Goal: Task Accomplishment & Management: Complete application form

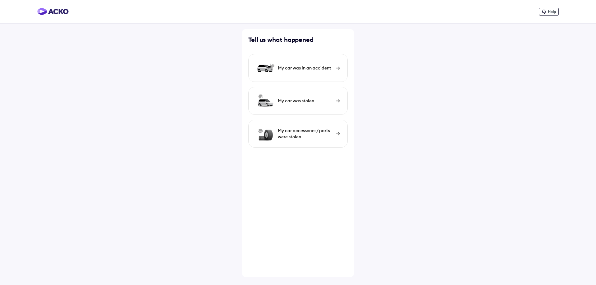
click at [299, 70] on div "My car was in an accident" at bounding box center [305, 68] width 55 height 6
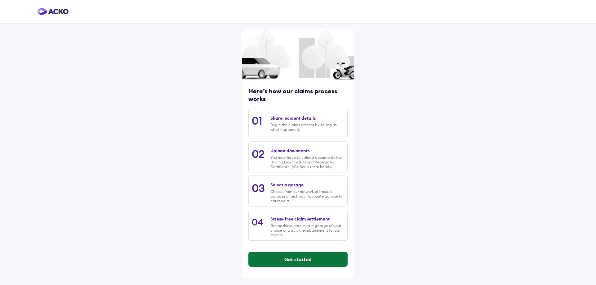
click at [308, 263] on button "Get started" at bounding box center [298, 259] width 99 height 15
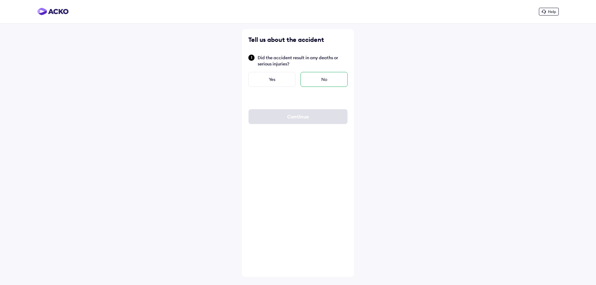
click at [324, 83] on div "No" at bounding box center [323, 79] width 47 height 15
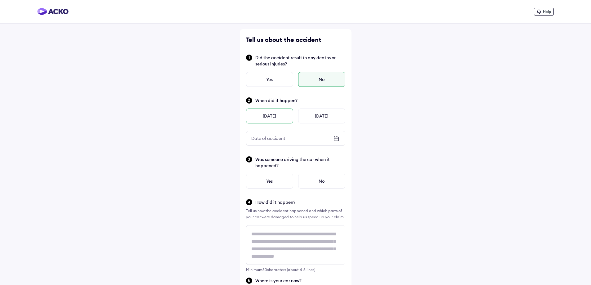
click at [272, 118] on div "[DATE]" at bounding box center [269, 116] width 47 height 15
click at [387, 148] on div "Help Tell us about the accident Did the accident result in any deaths or seriou…" at bounding box center [295, 250] width 591 height 501
click at [279, 181] on div "Yes" at bounding box center [269, 181] width 47 height 15
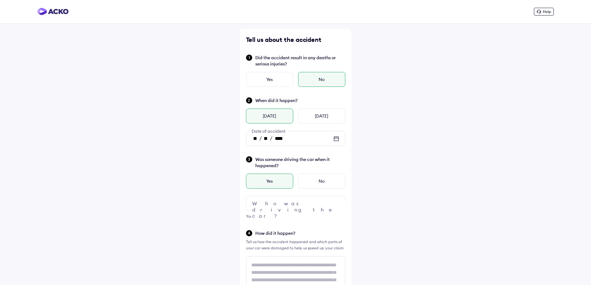
click at [326, 201] on div at bounding box center [295, 203] width 99 height 15
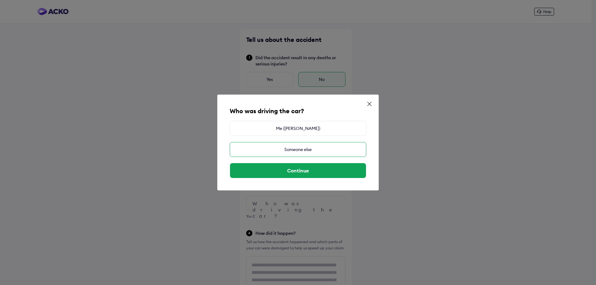
click at [306, 151] on div "Someone else" at bounding box center [298, 149] width 137 height 15
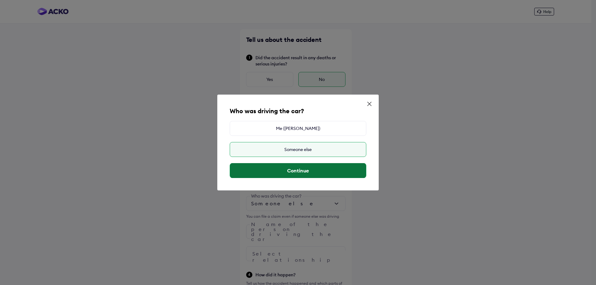
click at [303, 173] on button "Continue" at bounding box center [298, 170] width 136 height 15
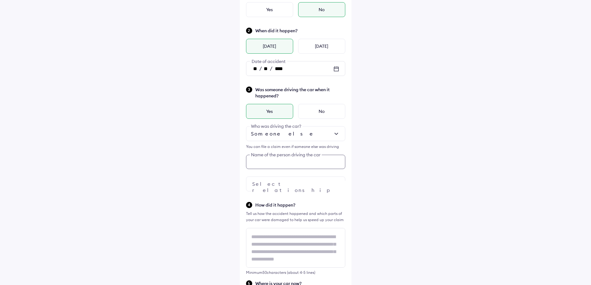
click at [281, 235] on div "Tell us about the accident Did the accident result in any deaths or serious inj…" at bounding box center [296, 231] width 112 height 545
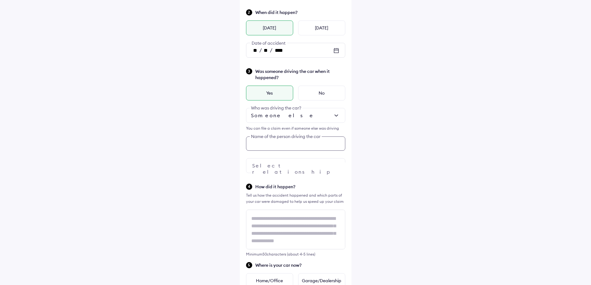
scroll to position [89, 0]
type input "**********"
click at [417, 227] on div "**********" at bounding box center [295, 198] width 591 height 574
click at [334, 165] on img at bounding box center [336, 164] width 7 height 7
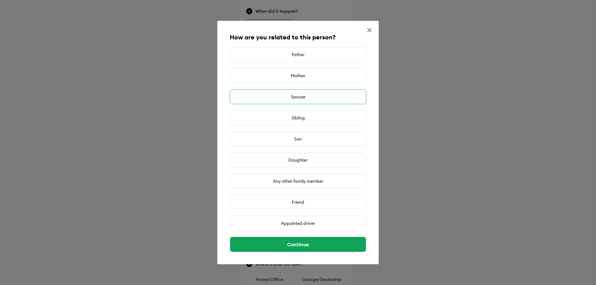
click at [302, 96] on div "Spouse" at bounding box center [298, 96] width 137 height 15
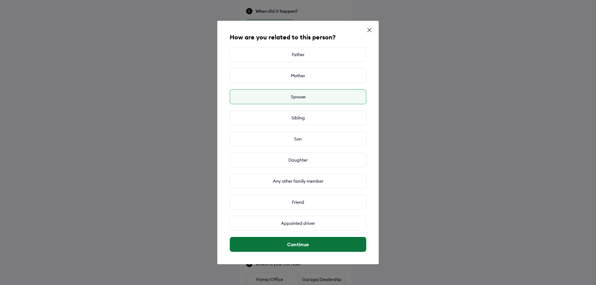
click at [306, 249] on button "Continue" at bounding box center [298, 244] width 136 height 15
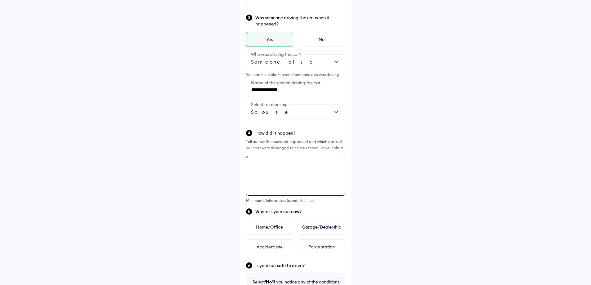
click at [276, 168] on div "**********" at bounding box center [296, 159] width 112 height 545
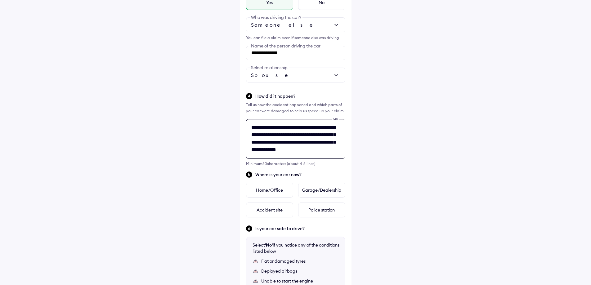
scroll to position [2, 0]
type textarea "**********"
click at [589, 76] on div "**********" at bounding box center [295, 108] width 591 height 574
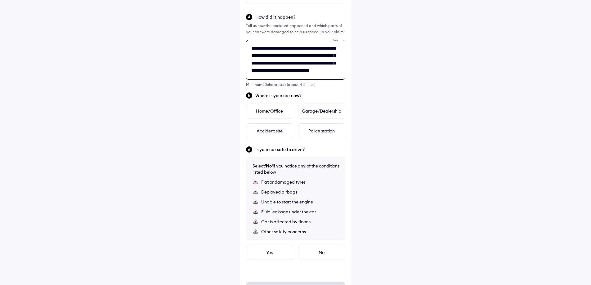
click at [256, 124] on div "**********" at bounding box center [296, 43] width 112 height 545
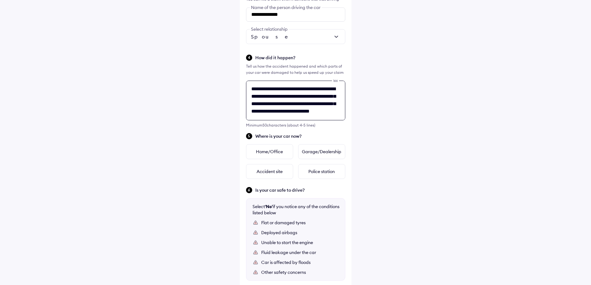
scroll to position [217, 0]
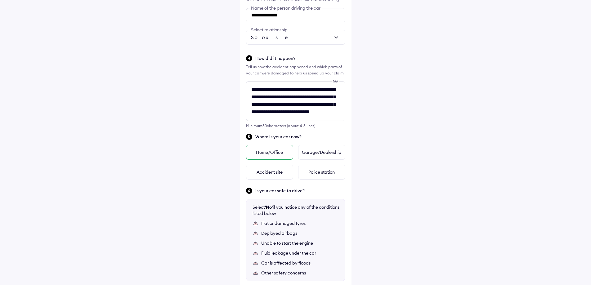
click at [260, 153] on div "Home/Office" at bounding box center [269, 152] width 47 height 15
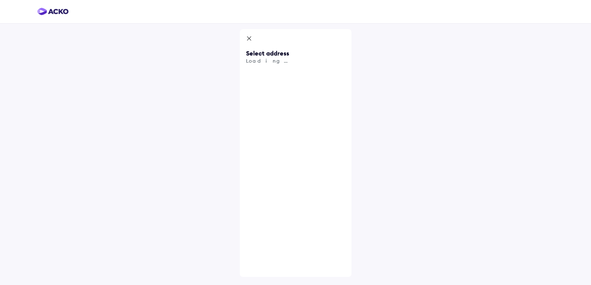
scroll to position [0, 0]
click at [273, 93] on div "Use my current location" at bounding box center [297, 99] width 99 height 26
click at [288, 73] on input "text" at bounding box center [297, 72] width 99 height 14
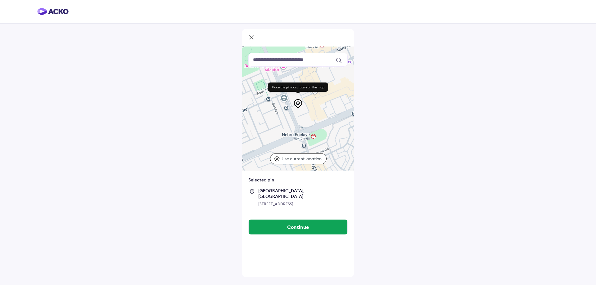
drag, startPoint x: 316, startPoint y: 143, endPoint x: 322, endPoint y: 143, distance: 6.8
click at [322, 143] on div at bounding box center [298, 109] width 112 height 124
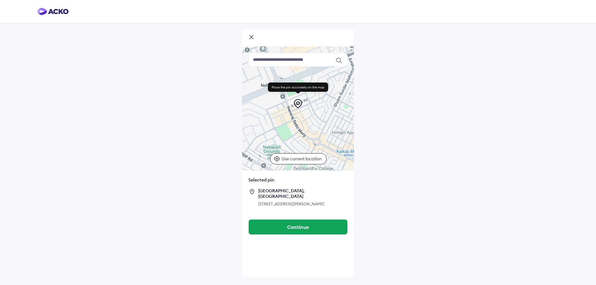
drag, startPoint x: 322, startPoint y: 143, endPoint x: 303, endPoint y: 100, distance: 46.9
click at [303, 100] on div "Keyboard shortcuts Map Data Map data ©2025 Map data ©2025 100 m Click to toggle…" at bounding box center [298, 109] width 112 height 124
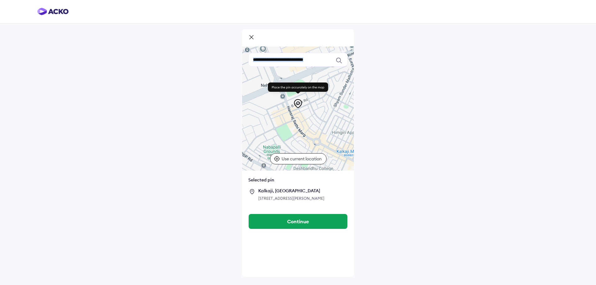
drag, startPoint x: 299, startPoint y: 102, endPoint x: 308, endPoint y: 126, distance: 25.7
click at [308, 126] on div "Keyboard shortcuts Map Data Map data ©2025 Map data ©2025 100 m Click to toggle…" at bounding box center [298, 109] width 112 height 124
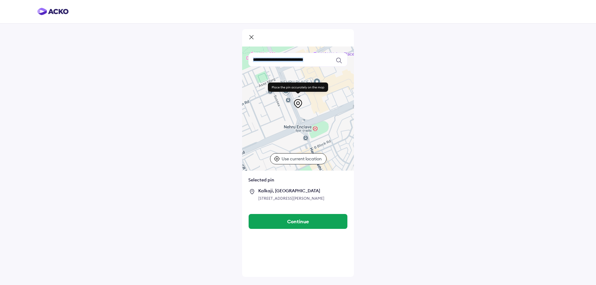
drag, startPoint x: 298, startPoint y: 143, endPoint x: 312, endPoint y: 169, distance: 29.9
click at [318, 181] on div "Keyboard shortcuts Map Data Map data ©2025 Map data ©2025 100 m Click to toggle…" at bounding box center [298, 127] width 112 height 161
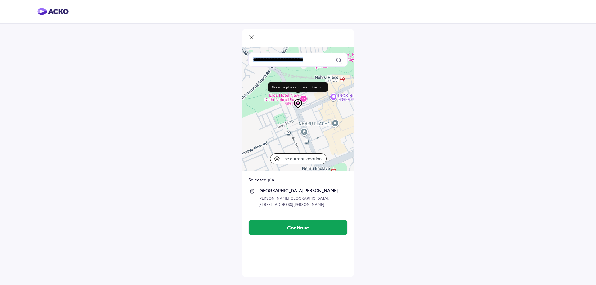
drag, startPoint x: 291, startPoint y: 142, endPoint x: 309, endPoint y: 185, distance: 46.2
click at [309, 185] on div "Keyboard shortcuts Map Data Map data ©2025 Map data ©2025 100 m Click to toggle…" at bounding box center [298, 131] width 112 height 168
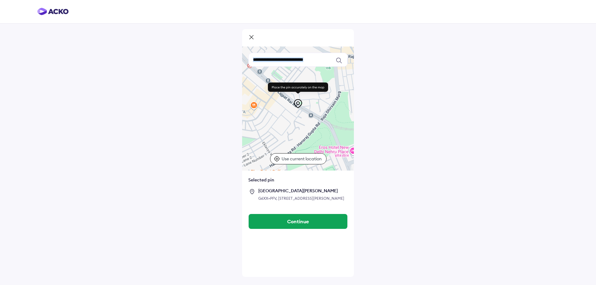
drag, startPoint x: 295, startPoint y: 151, endPoint x: 331, endPoint y: 190, distance: 52.0
click at [345, 204] on div "Keyboard shortcuts Map Data Map data ©2025 Map data ©2025 100 m Click to toggle…" at bounding box center [298, 127] width 112 height 161
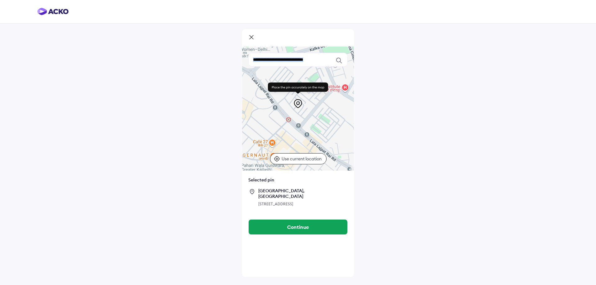
drag, startPoint x: 288, startPoint y: 143, endPoint x: 327, endPoint y: 198, distance: 67.2
click at [327, 198] on div "Keyboard shortcuts Map Data Map data ©2025 Map data ©2025 100 m Click to toggle…" at bounding box center [298, 130] width 112 height 167
click at [312, 128] on div at bounding box center [298, 109] width 112 height 124
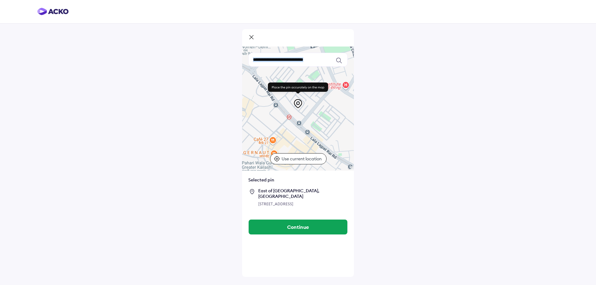
click at [313, 126] on div at bounding box center [298, 109] width 112 height 124
click at [314, 127] on div at bounding box center [298, 109] width 112 height 124
click at [313, 128] on div at bounding box center [298, 109] width 112 height 124
click at [314, 127] on div at bounding box center [298, 109] width 112 height 124
click at [249, 38] on icon at bounding box center [251, 37] width 6 height 7
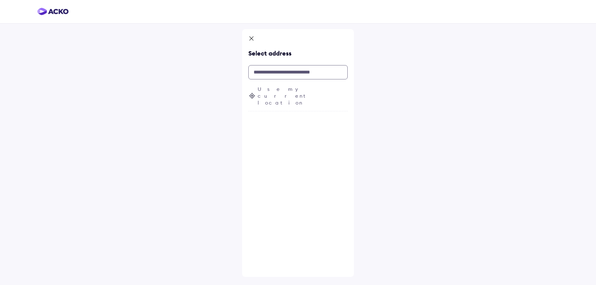
click at [273, 69] on input "text" at bounding box center [297, 72] width 99 height 14
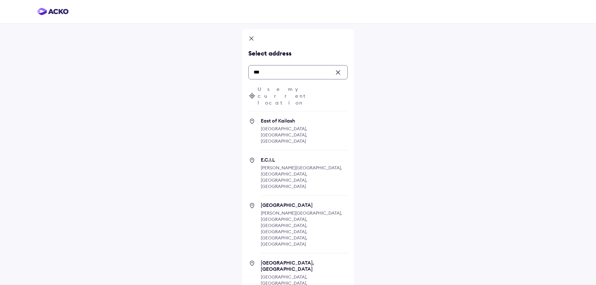
click at [290, 126] on span "New Delhi, Delhi, India" at bounding box center [284, 135] width 47 height 18
type input "***"
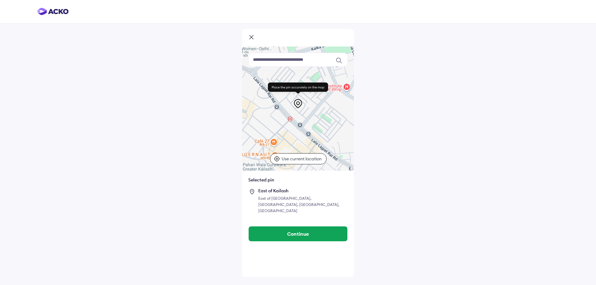
drag, startPoint x: 320, startPoint y: 137, endPoint x: 474, endPoint y: 100, distance: 158.3
click at [474, 100] on div "Keyboard shortcuts Map Data Map data ©2025 Map data ©2025 100 m Click to toggle…" at bounding box center [298, 142] width 596 height 285
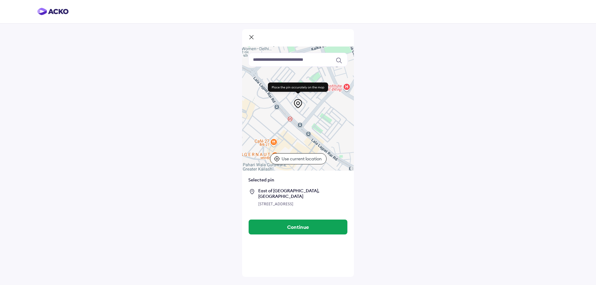
click at [474, 100] on div "Keyboard shortcuts Map Data Map data ©2025 Map data ©2025 100 m Click to toggle…" at bounding box center [298, 142] width 596 height 285
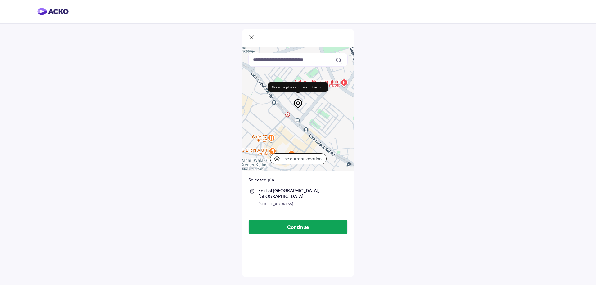
drag, startPoint x: 344, startPoint y: 109, endPoint x: 341, endPoint y: 105, distance: 5.1
click at [341, 105] on div at bounding box center [298, 109] width 112 height 124
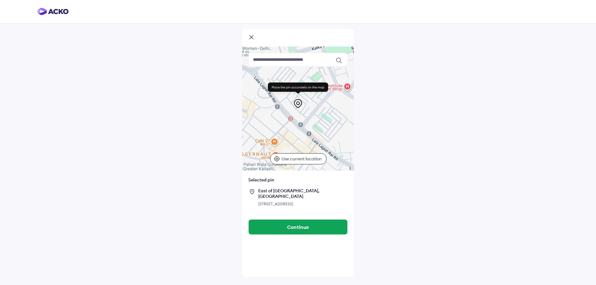
drag, startPoint x: 341, startPoint y: 105, endPoint x: 344, endPoint y: 110, distance: 5.9
click at [344, 110] on div at bounding box center [298, 109] width 112 height 124
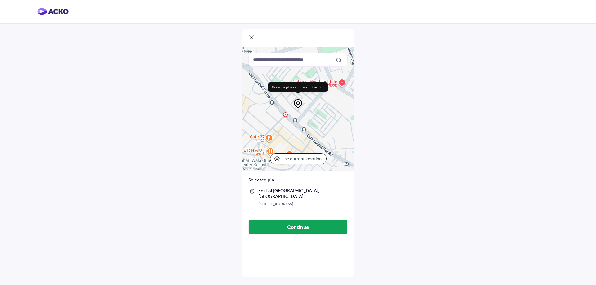
drag, startPoint x: 344, startPoint y: 110, endPoint x: 338, endPoint y: 106, distance: 7.1
click at [338, 106] on div at bounding box center [298, 109] width 112 height 124
click at [330, 111] on div at bounding box center [298, 109] width 112 height 124
click at [330, 114] on div at bounding box center [298, 109] width 112 height 124
click at [332, 116] on div at bounding box center [298, 109] width 112 height 124
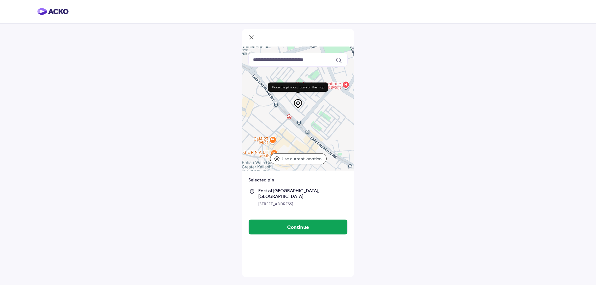
click at [333, 119] on div at bounding box center [298, 109] width 112 height 124
click at [333, 121] on div at bounding box center [298, 109] width 112 height 124
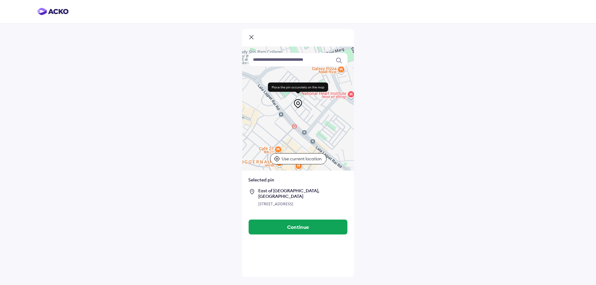
drag, startPoint x: 333, startPoint y: 121, endPoint x: 337, endPoint y: 130, distance: 9.9
click at [337, 130] on div at bounding box center [298, 109] width 112 height 124
click at [337, 127] on div at bounding box center [298, 109] width 112 height 124
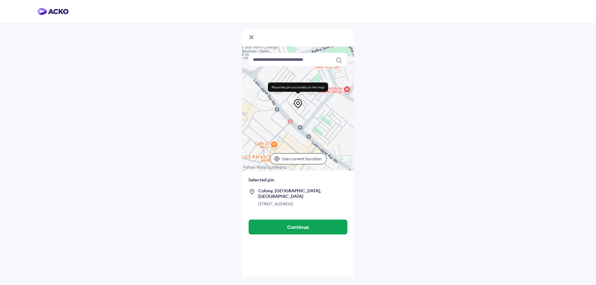
drag, startPoint x: 337, startPoint y: 127, endPoint x: 332, endPoint y: 123, distance: 6.8
click at [332, 123] on div at bounding box center [298, 109] width 112 height 124
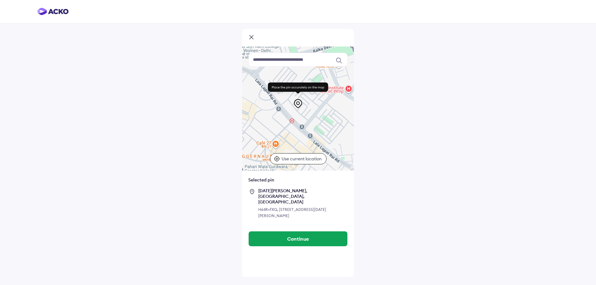
click at [334, 122] on div at bounding box center [298, 109] width 112 height 124
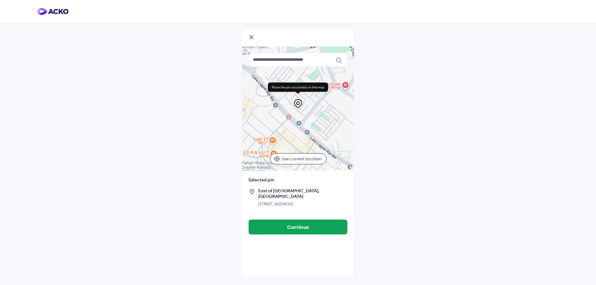
drag, startPoint x: 326, startPoint y: 127, endPoint x: 321, endPoint y: 123, distance: 6.3
click at [321, 123] on div at bounding box center [298, 109] width 112 height 124
click at [322, 124] on div at bounding box center [298, 109] width 112 height 124
click at [322, 126] on div at bounding box center [298, 109] width 112 height 124
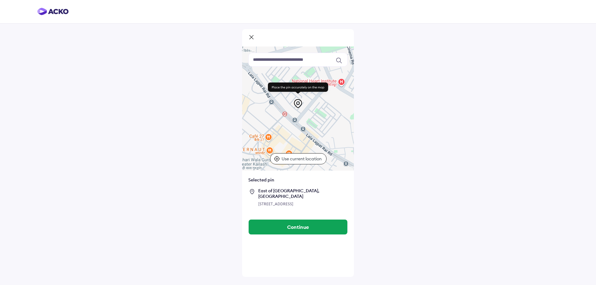
drag, startPoint x: 322, startPoint y: 126, endPoint x: 316, endPoint y: 122, distance: 7.3
click at [316, 122] on div at bounding box center [298, 109] width 112 height 124
click at [316, 119] on div at bounding box center [298, 109] width 112 height 124
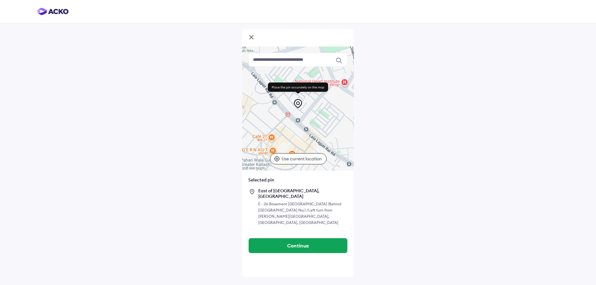
drag, startPoint x: 316, startPoint y: 119, endPoint x: 320, endPoint y: 122, distance: 4.3
click at [320, 122] on div at bounding box center [298, 109] width 112 height 124
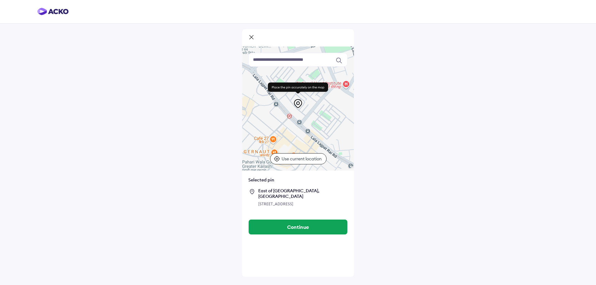
click at [321, 124] on div at bounding box center [298, 109] width 112 height 124
click at [324, 125] on div at bounding box center [298, 109] width 112 height 124
click at [326, 127] on div at bounding box center [298, 109] width 112 height 124
click at [323, 129] on div at bounding box center [298, 109] width 112 height 124
click at [322, 127] on div at bounding box center [298, 109] width 112 height 124
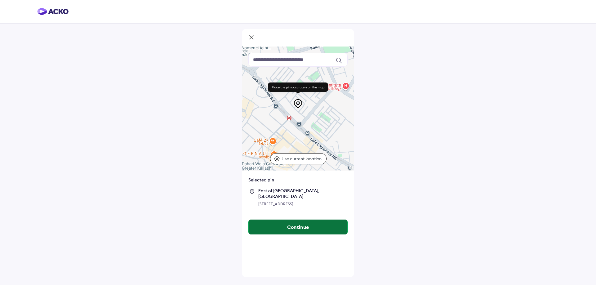
click at [303, 231] on button "Continue" at bounding box center [298, 227] width 99 height 15
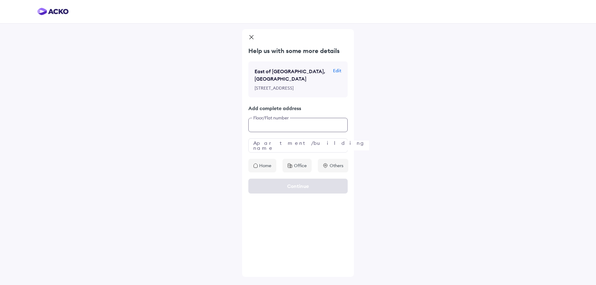
click at [290, 126] on input "text" at bounding box center [297, 125] width 99 height 14
click at [267, 169] on p "Home" at bounding box center [265, 166] width 12 height 6
click at [277, 132] on input "*****" at bounding box center [297, 125] width 99 height 14
click at [266, 151] on input "text" at bounding box center [297, 145] width 99 height 14
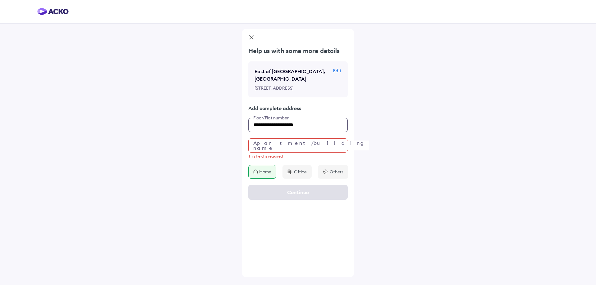
drag, startPoint x: 265, startPoint y: 130, endPoint x: 309, endPoint y: 128, distance: 44.4
click at [309, 128] on input "**********" at bounding box center [297, 125] width 99 height 14
type input "*****"
click at [268, 150] on input "text" at bounding box center [297, 145] width 99 height 14
paste input "**********"
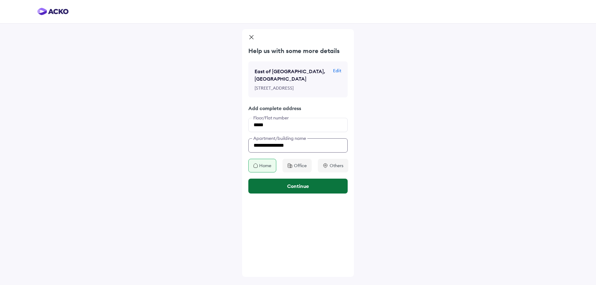
type input "**********"
click at [286, 192] on button "Continue" at bounding box center [297, 186] width 99 height 15
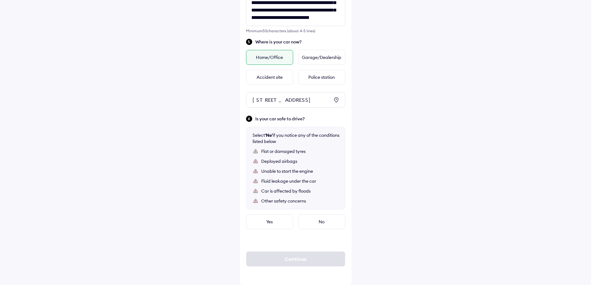
scroll to position [323, 0]
click at [268, 218] on div "Yes" at bounding box center [269, 221] width 47 height 15
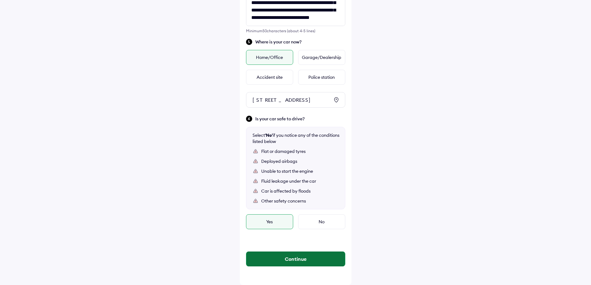
click at [282, 259] on button "Continue" at bounding box center [295, 259] width 99 height 15
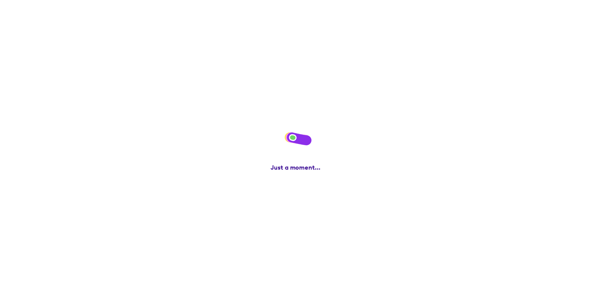
scroll to position [0, 0]
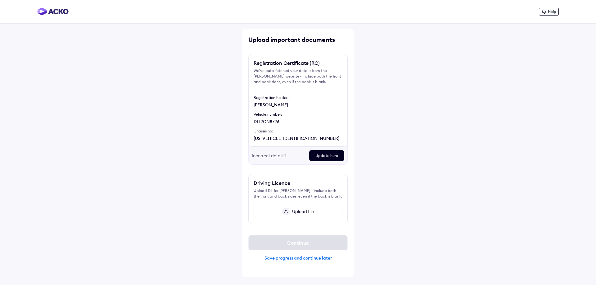
click at [299, 213] on span "Upload file" at bounding box center [301, 212] width 24 height 6
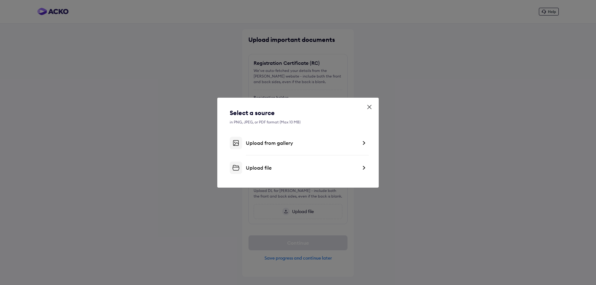
click at [289, 168] on div "Upload file" at bounding box center [302, 168] width 112 height 6
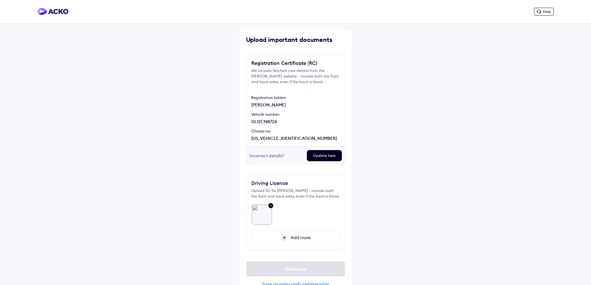
click at [295, 239] on span "Add more" at bounding box center [299, 238] width 22 height 6
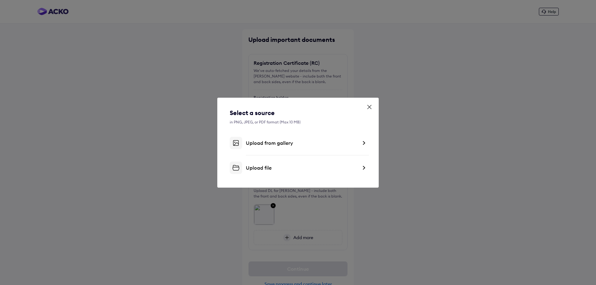
click at [296, 168] on div "Upload file" at bounding box center [302, 168] width 112 height 6
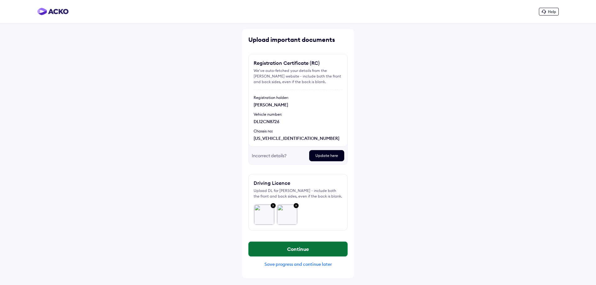
click at [306, 250] on button "Continue" at bounding box center [298, 249] width 99 height 15
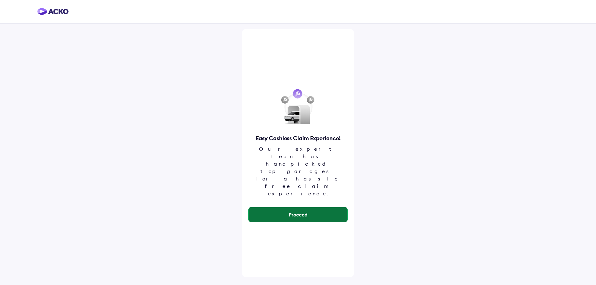
click at [288, 207] on button "Proceed" at bounding box center [298, 214] width 99 height 15
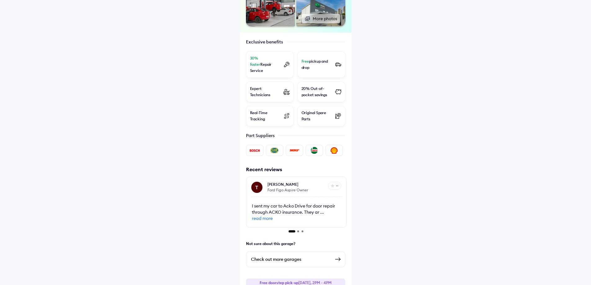
scroll to position [178, 0]
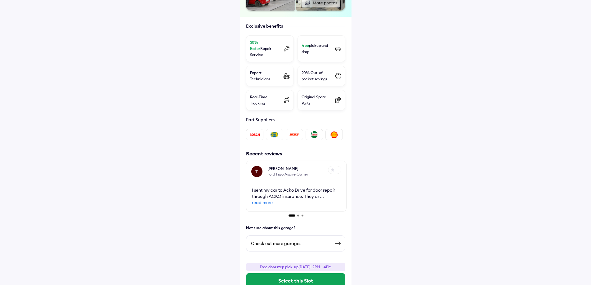
click at [275, 240] on div "Check out more garages" at bounding box center [290, 243] width 79 height 7
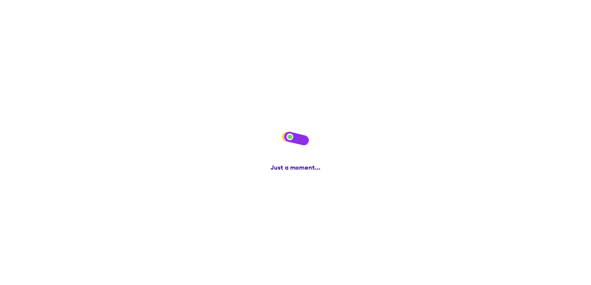
scroll to position [0, 0]
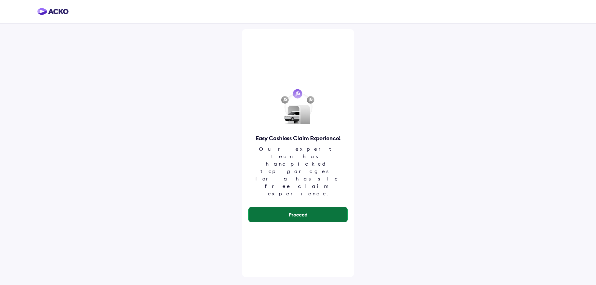
click at [294, 207] on button "Proceed" at bounding box center [298, 214] width 99 height 15
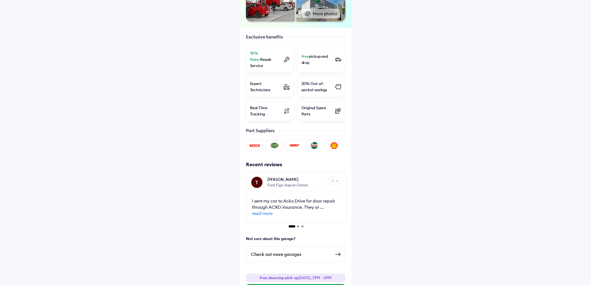
scroll to position [169, 0]
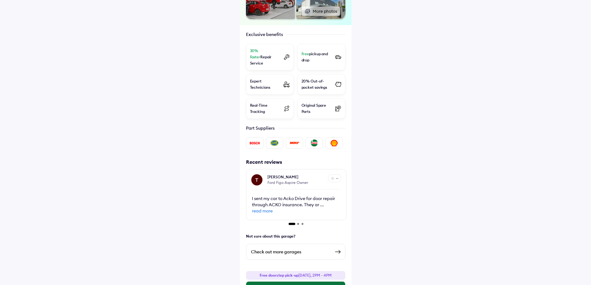
click at [289, 282] on button "Select this Slot" at bounding box center [295, 289] width 99 height 15
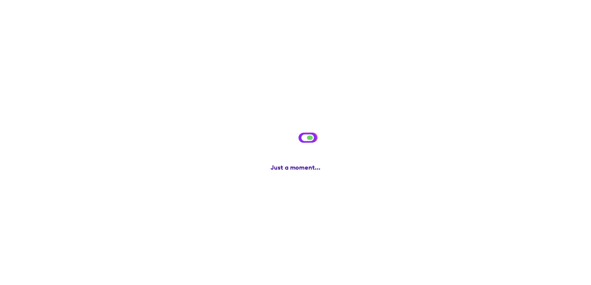
scroll to position [0, 0]
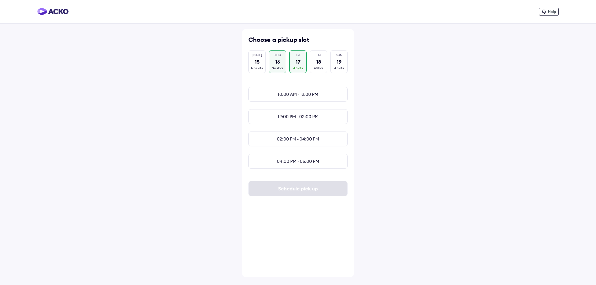
click at [278, 70] on div "THU 16 No slots" at bounding box center [277, 61] width 17 height 23
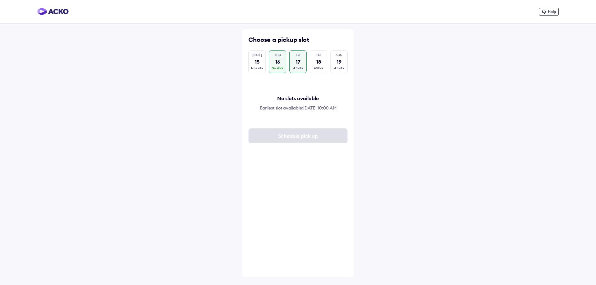
click at [293, 64] on div "FRI 17 4 Slots" at bounding box center [297, 61] width 17 height 23
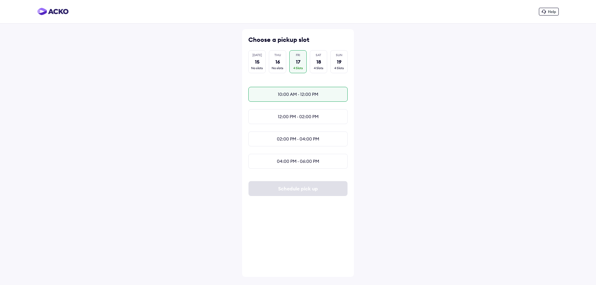
click at [307, 92] on div "10:00 AM - 12:00 PM" at bounding box center [297, 94] width 99 height 15
click at [308, 196] on button "Schedule pick up" at bounding box center [298, 188] width 99 height 15
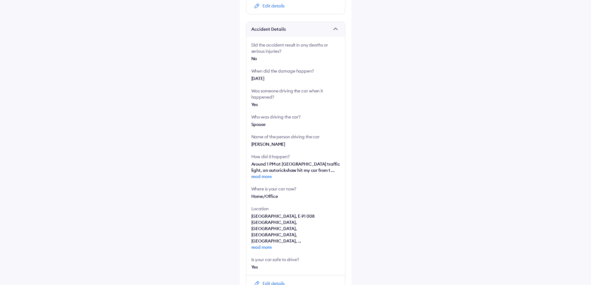
scroll to position [94, 0]
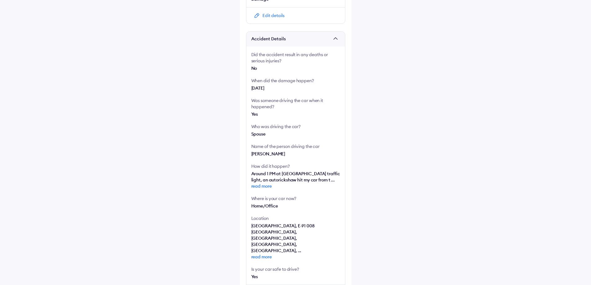
click at [259, 189] on span "read more" at bounding box center [295, 186] width 89 height 6
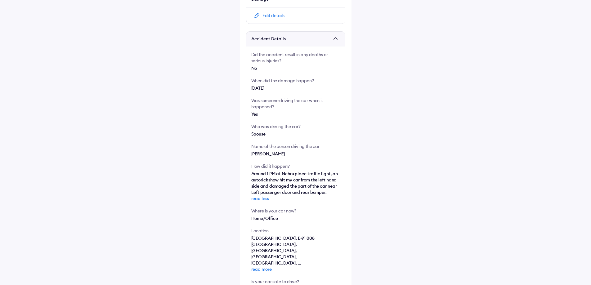
click at [260, 266] on span "read more" at bounding box center [295, 269] width 89 height 6
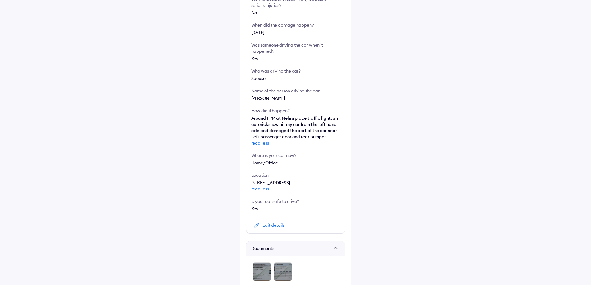
scroll to position [153, 0]
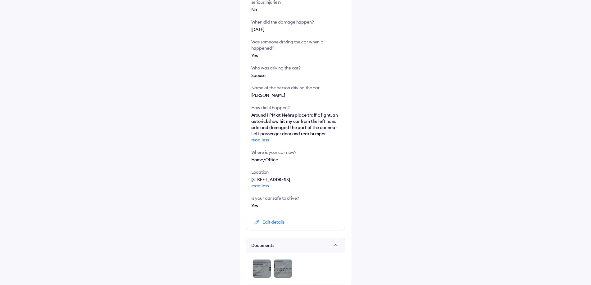
click at [279, 225] on div "Edit details" at bounding box center [273, 222] width 22 height 6
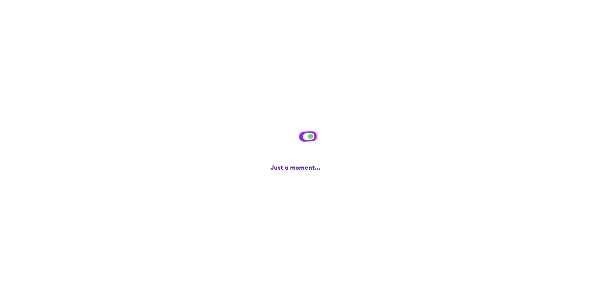
scroll to position [0, 0]
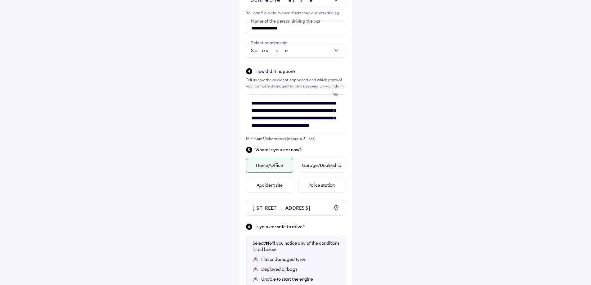
scroll to position [203, 0]
click at [281, 212] on div "[STREET_ADDRESS]" at bounding box center [291, 208] width 77 height 6
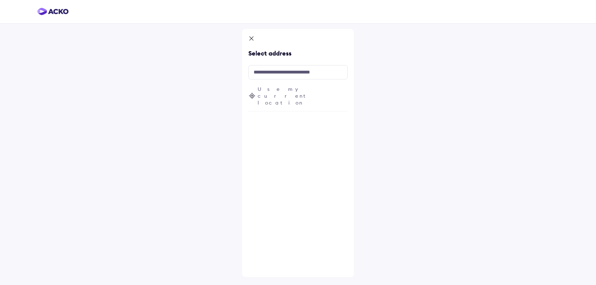
click at [262, 88] on span "Use my current location" at bounding box center [303, 96] width 90 height 20
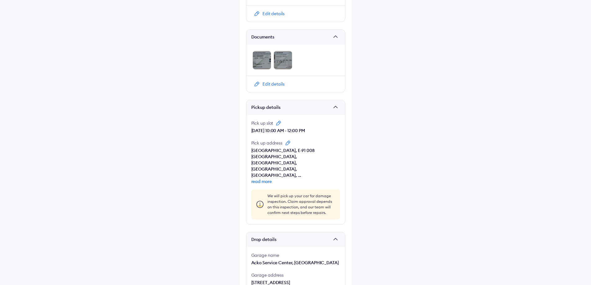
scroll to position [404, 0]
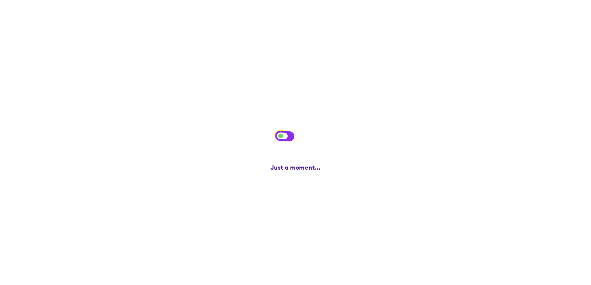
scroll to position [0, 0]
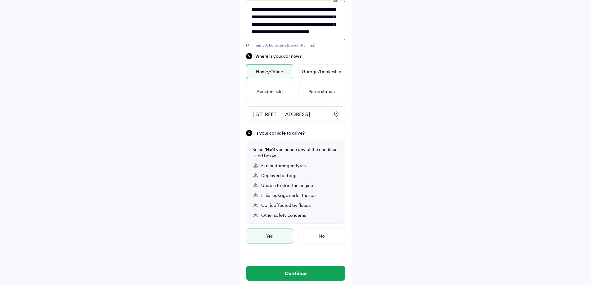
scroll to position [298, 0]
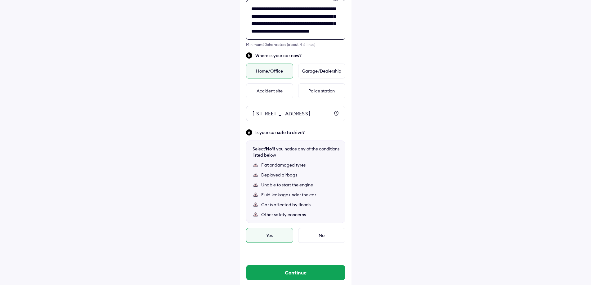
drag, startPoint x: 318, startPoint y: 128, endPoint x: 319, endPoint y: 118, distance: 10.9
click at [319, 118] on div "**********" at bounding box center [296, 14] width 112 height 567
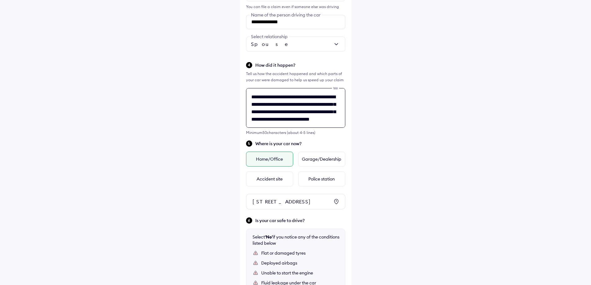
scroll to position [8, 0]
drag, startPoint x: 252, startPoint y: 96, endPoint x: 335, endPoint y: 129, distance: 89.7
click at [335, 129] on div "**********" at bounding box center [295, 111] width 99 height 47
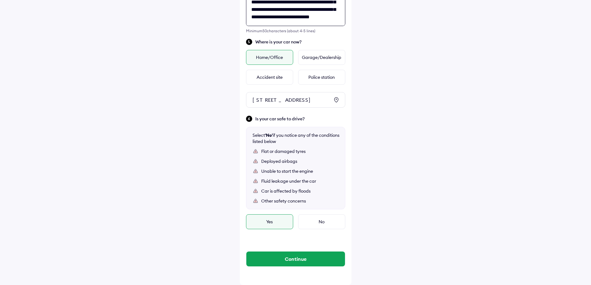
scroll to position [323, 0]
click at [293, 260] on button "Continue" at bounding box center [295, 259] width 99 height 15
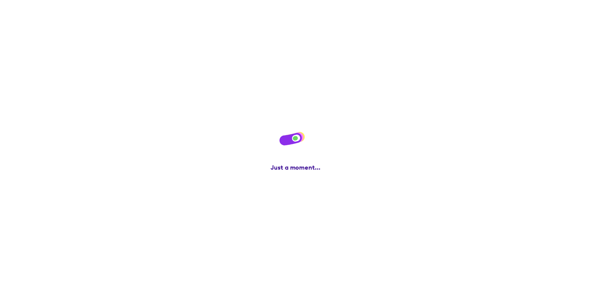
scroll to position [0, 0]
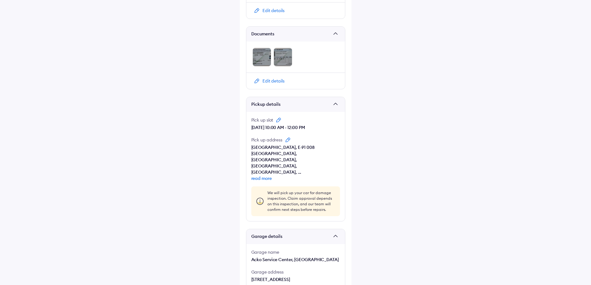
scroll to position [404, 0]
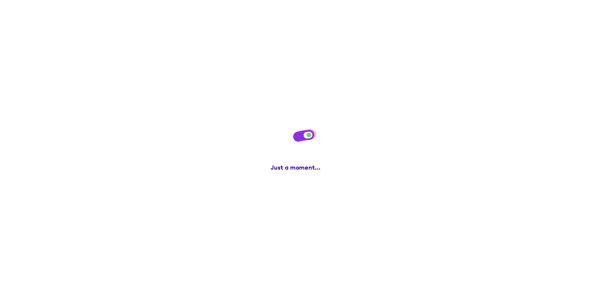
scroll to position [0, 0]
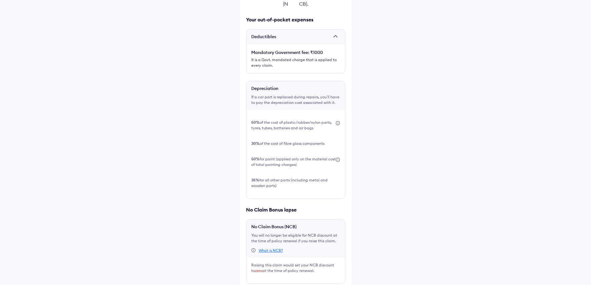
scroll to position [141, 0]
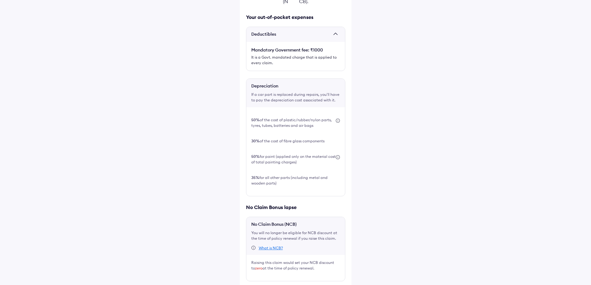
click at [337, 155] on img at bounding box center [338, 157] width 4 height 4
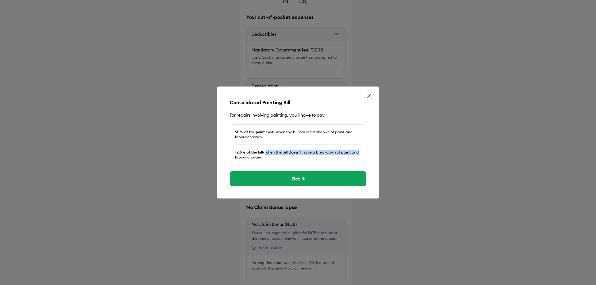
drag, startPoint x: 265, startPoint y: 153, endPoint x: 355, endPoint y: 152, distance: 90.0
click at [355, 152] on div "12.5% of the bill - when the bill doesn’t have a breakdown of paint and labour …" at bounding box center [298, 155] width 126 height 10
click at [368, 151] on div "Consolidated Painting Bill For repairs involving painting, you'll have to pay 5…" at bounding box center [297, 143] width 161 height 112
click at [368, 96] on icon at bounding box center [369, 96] width 6 height 6
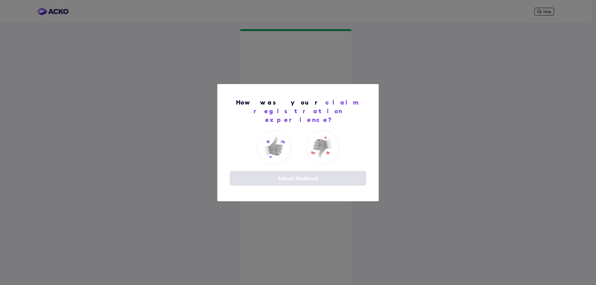
click at [292, 189] on div "How was your claim registration experience? Submit Feedback" at bounding box center [297, 142] width 161 height 117
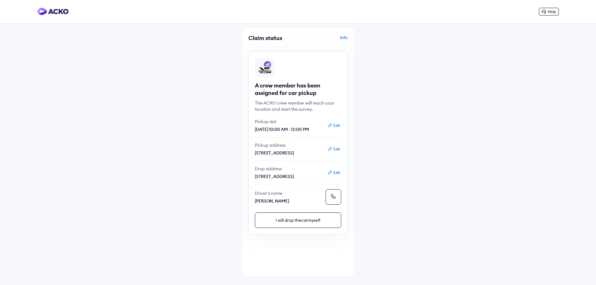
click at [336, 125] on button "Edit" at bounding box center [333, 126] width 16 height 6
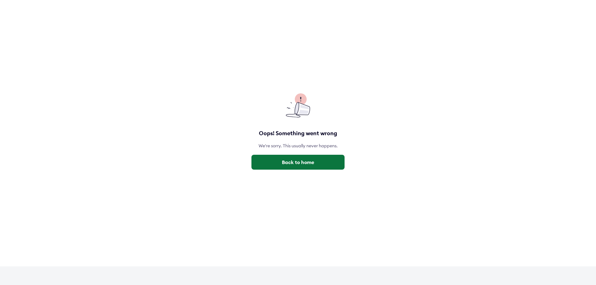
click at [303, 161] on button "Back to home" at bounding box center [297, 162] width 93 height 15
